Goal: Use online tool/utility: Use online tool/utility

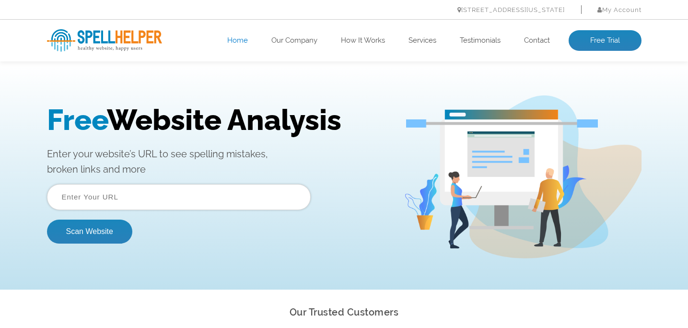
click at [158, 198] on input "text" at bounding box center [179, 197] width 264 height 26
click at [137, 237] on form "[DOMAIN_NAME] Scan Website" at bounding box center [179, 213] width 264 height 59
click at [138, 208] on input "[DOMAIN_NAME]" at bounding box center [179, 197] width 264 height 26
click at [118, 199] on input "[DOMAIN_NAME]" at bounding box center [179, 197] width 264 height 26
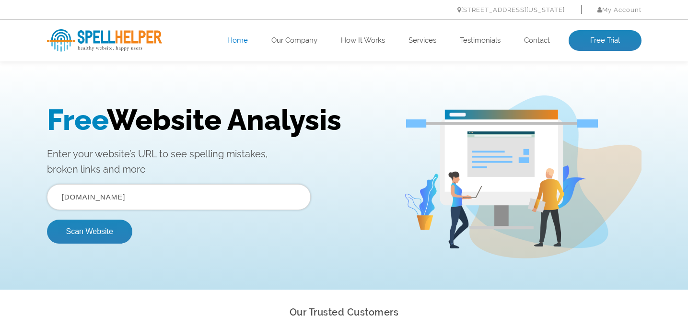
click at [118, 199] on input "[DOMAIN_NAME]" at bounding box center [179, 197] width 264 height 26
type input "v"
click at [112, 189] on input "text" at bounding box center [179, 197] width 264 height 26
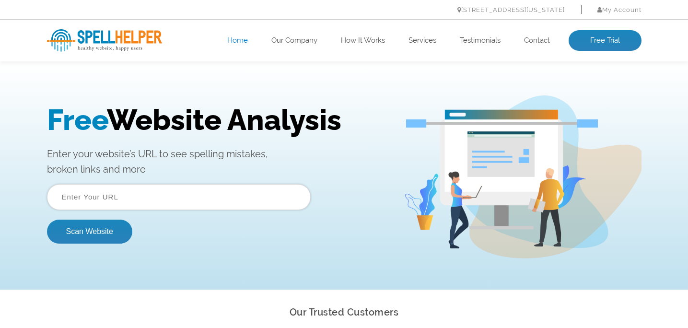
type input "[DOMAIN_NAME]"
click at [98, 237] on button "Scan Website" at bounding box center [89, 232] width 85 height 24
